Goal: Transaction & Acquisition: Book appointment/travel/reservation

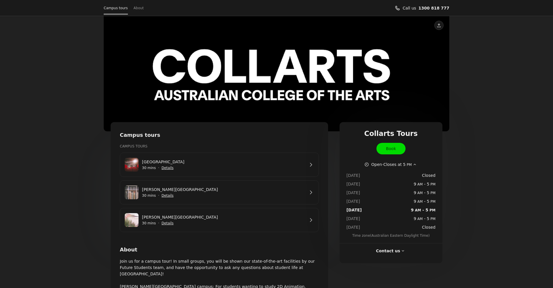
click at [167, 225] on span "Show details for George St Campus" at bounding box center [167, 223] width 13 height 13
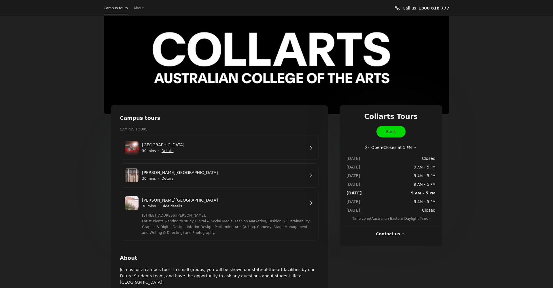
scroll to position [17, 0]
click at [305, 203] on link "[PERSON_NAME][GEOGRAPHIC_DATA]" at bounding box center [223, 200] width 163 height 6
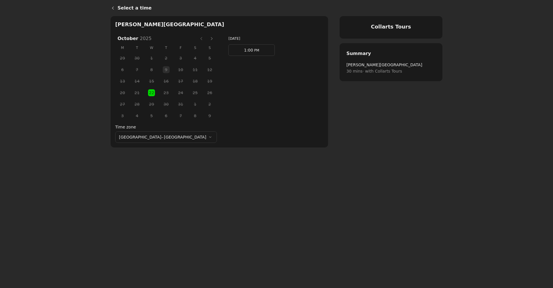
click at [253, 51] on span "PM" at bounding box center [256, 50] width 6 height 4
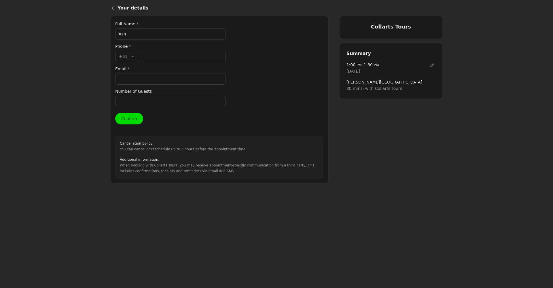
paste input "Scammell"
type input "[PERSON_NAME]"
paste input "419 562 848"
type input "419 562 848"
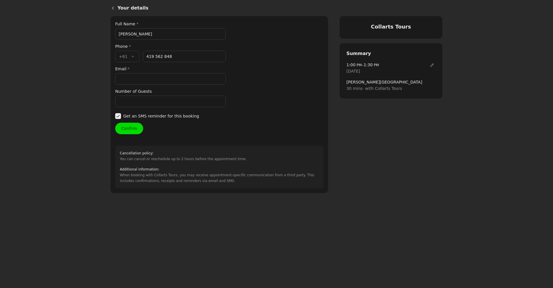
drag, startPoint x: 132, startPoint y: 79, endPoint x: 338, endPoint y: 50, distance: 207.6
click at [142, 81] on input "Email *" at bounding box center [170, 79] width 111 height 12
paste input "[EMAIL_ADDRESS][DOMAIN_NAME]"
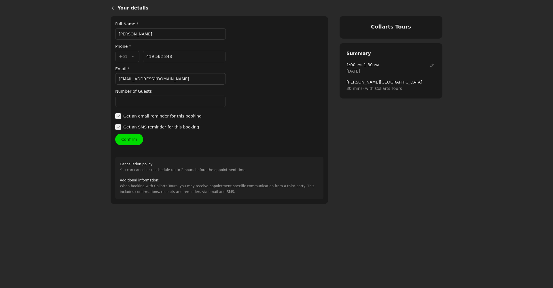
type input "[EMAIL_ADDRESS][DOMAIN_NAME]"
click at [134, 102] on input "Number of Guests" at bounding box center [170, 102] width 111 height 12
type input "1"
click at [134, 137] on button "Confirm" at bounding box center [129, 140] width 28 height 12
